Goal: Task Accomplishment & Management: Use online tool/utility

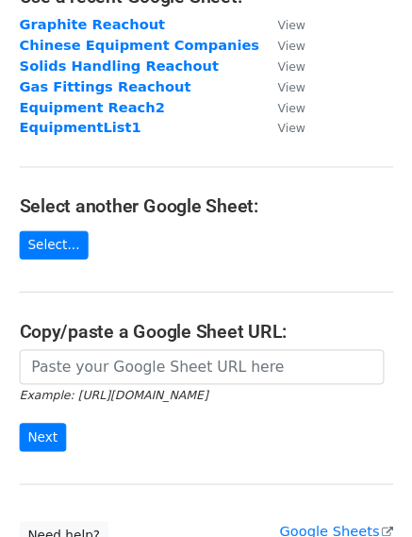
scroll to position [189, 0]
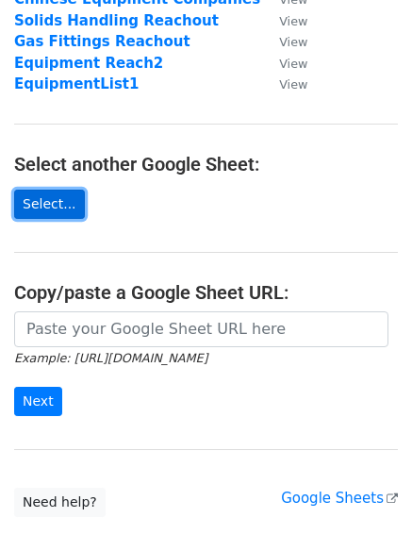
click at [51, 200] on link "Select..." at bounding box center [49, 204] width 71 height 29
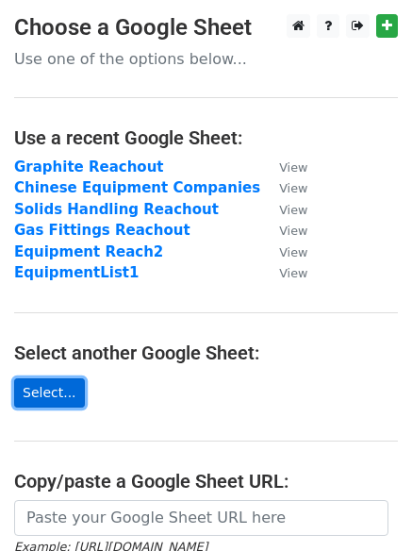
click at [28, 389] on link "Select..." at bounding box center [49, 392] width 71 height 29
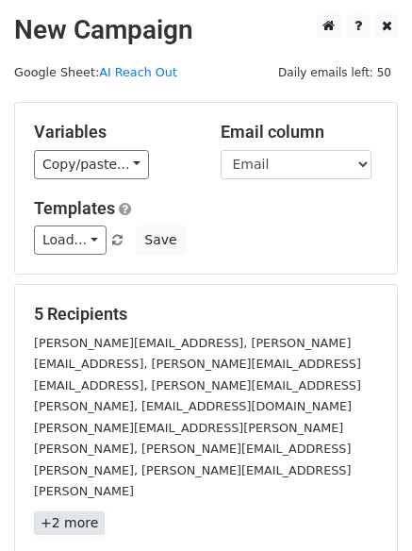
click at [71, 511] on link "+2 more" at bounding box center [69, 523] width 71 height 24
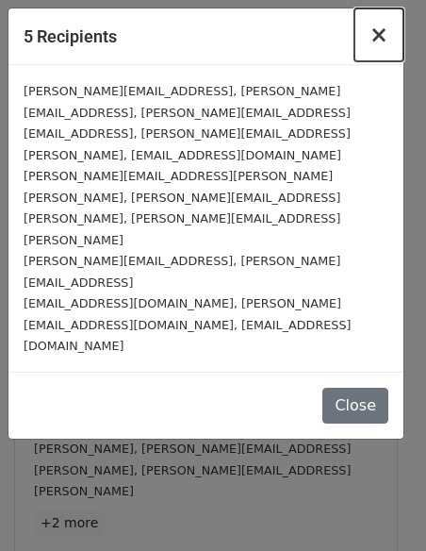
click at [387, 43] on span "×" at bounding box center [379, 35] width 19 height 26
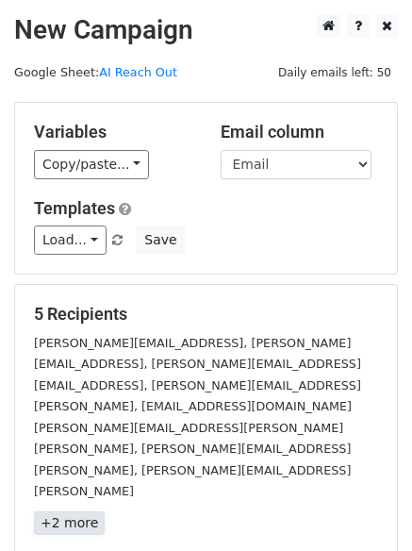
click at [70, 511] on link "+2 more" at bounding box center [69, 523] width 71 height 24
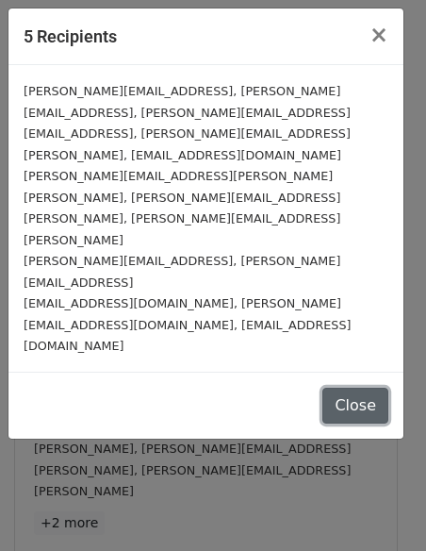
click at [344, 388] on button "Close" at bounding box center [356, 406] width 66 height 36
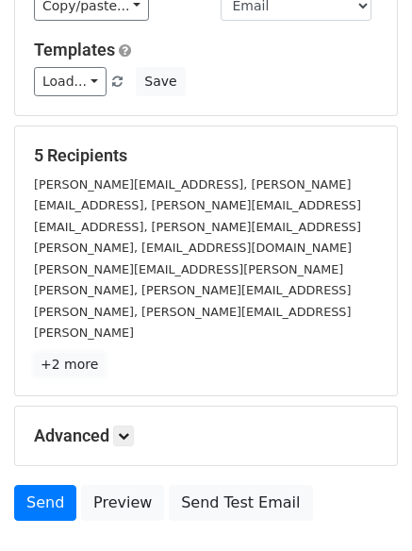
scroll to position [189, 0]
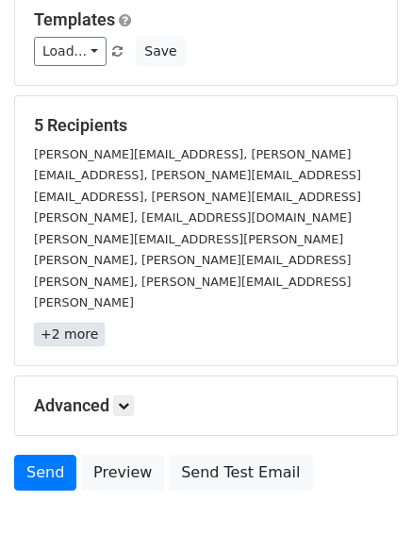
click at [87, 323] on link "+2 more" at bounding box center [69, 335] width 71 height 24
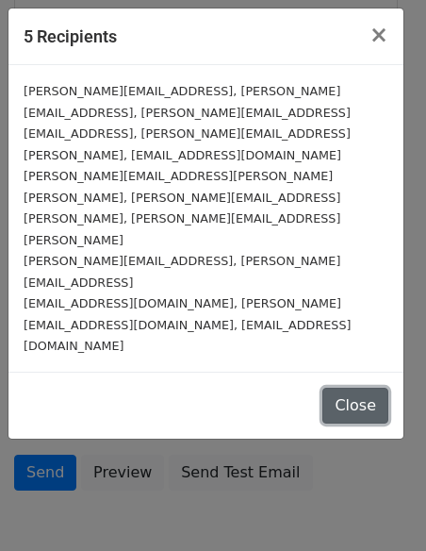
click at [378, 388] on button "Close" at bounding box center [356, 406] width 66 height 36
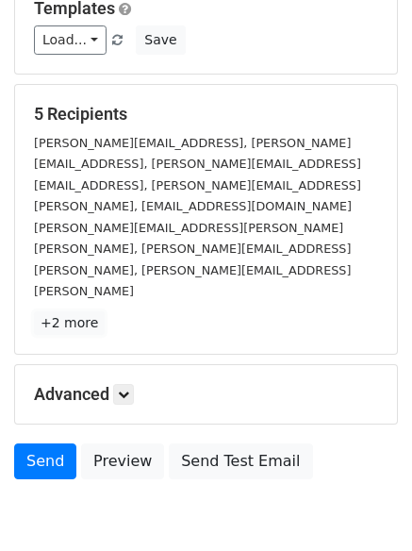
scroll to position [204, 0]
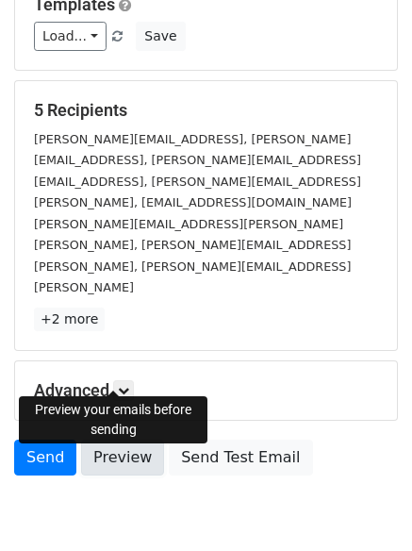
click at [127, 440] on link "Preview" at bounding box center [122, 458] width 83 height 36
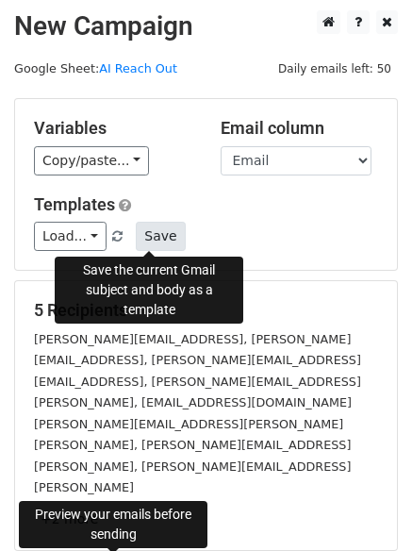
scroll to position [0, 0]
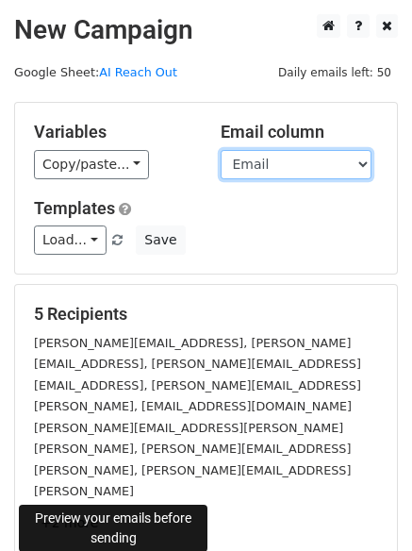
click at [345, 166] on select "Company Email" at bounding box center [296, 164] width 151 height 29
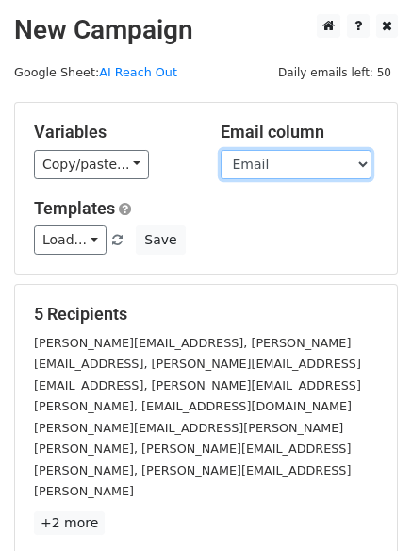
click at [347, 164] on select "Company Email" at bounding box center [296, 164] width 151 height 29
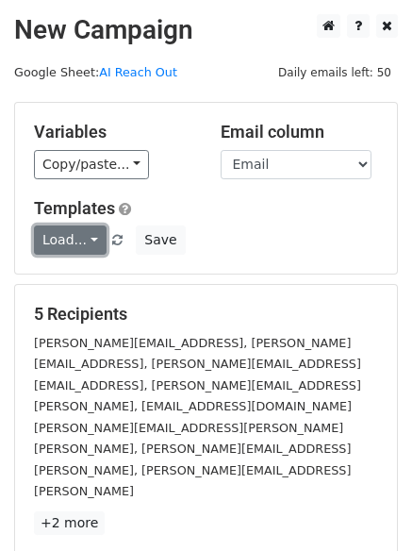
click at [90, 247] on link "Load..." at bounding box center [70, 239] width 73 height 29
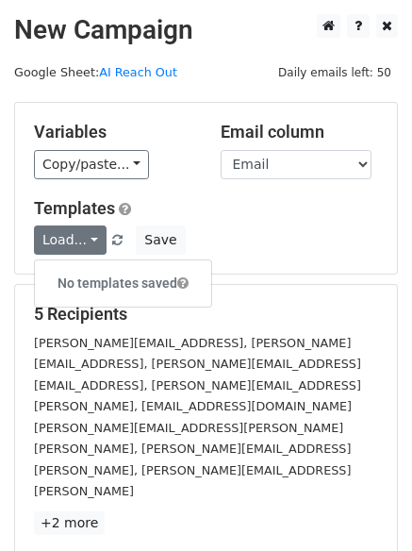
click at [308, 254] on div "Load... No templates saved Save" at bounding box center [206, 239] width 373 height 29
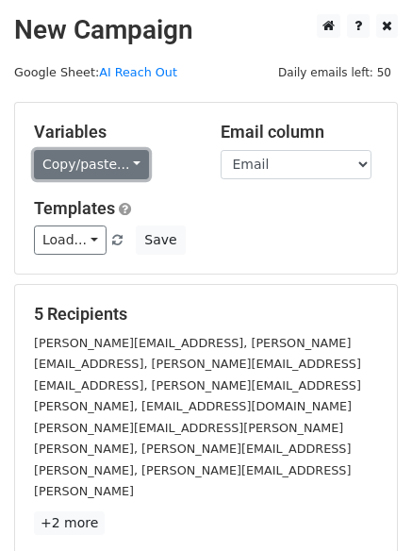
click at [133, 166] on link "Copy/paste..." at bounding box center [91, 164] width 115 height 29
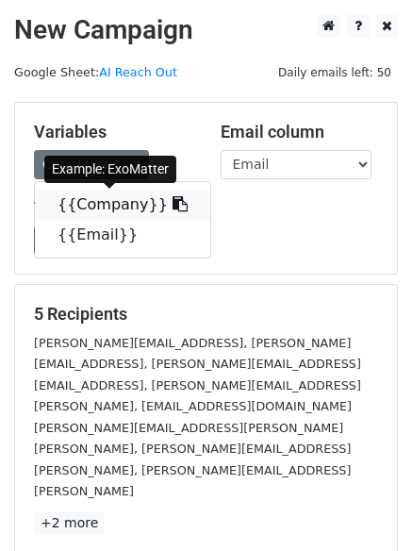
click at [87, 207] on link "{{Company}}" at bounding box center [122, 205] width 175 height 30
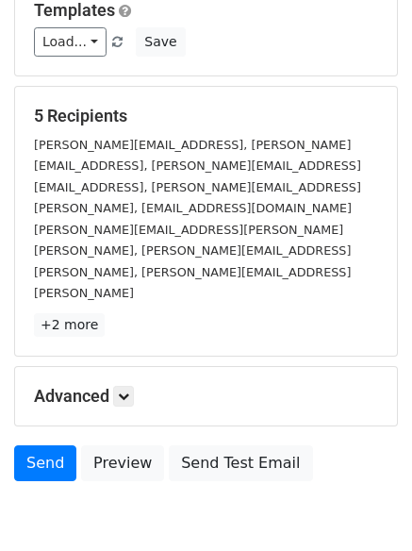
scroll to position [204, 0]
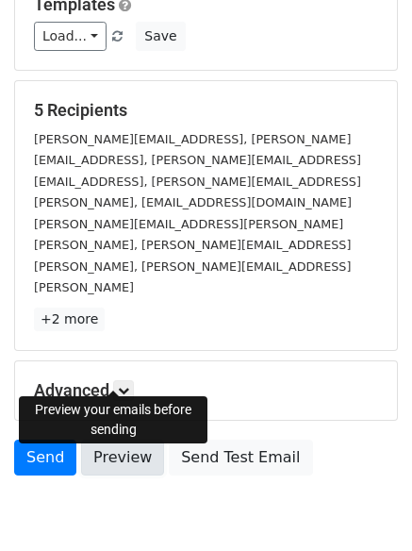
click at [110, 440] on link "Preview" at bounding box center [122, 458] width 83 height 36
click at [116, 440] on link "Preview" at bounding box center [122, 458] width 83 height 36
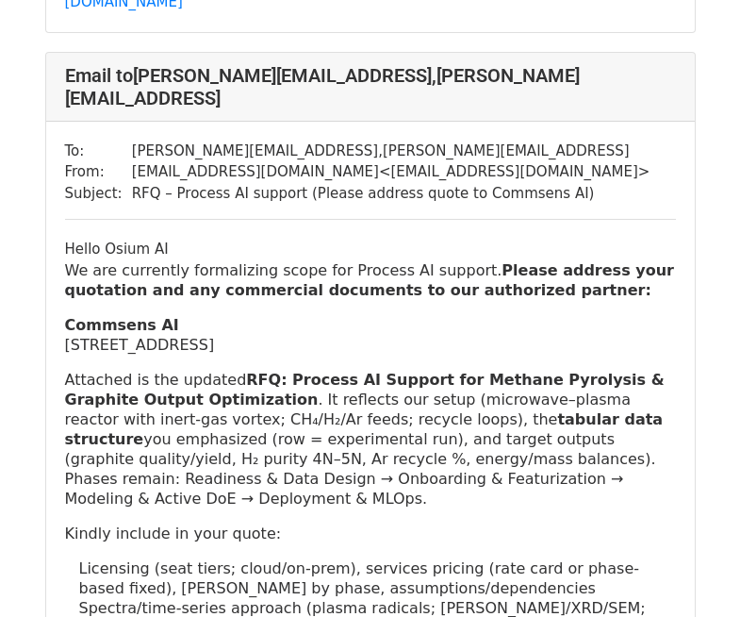
scroll to position [2547, 0]
